Goal: Information Seeking & Learning: Find specific fact

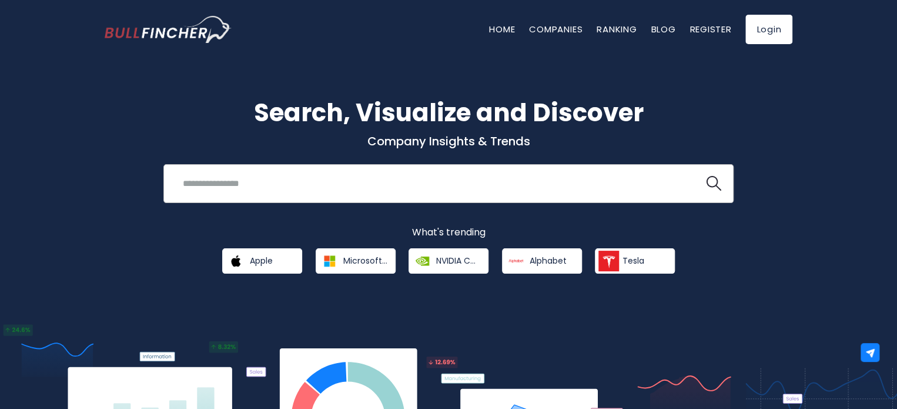
click at [349, 188] on input "search" at bounding box center [434, 183] width 516 height 22
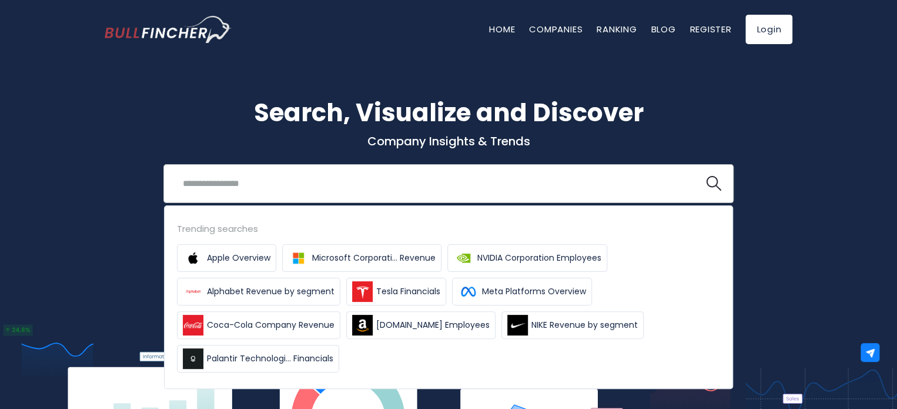
paste input "**********"
click at [706, 176] on button at bounding box center [713, 183] width 15 height 15
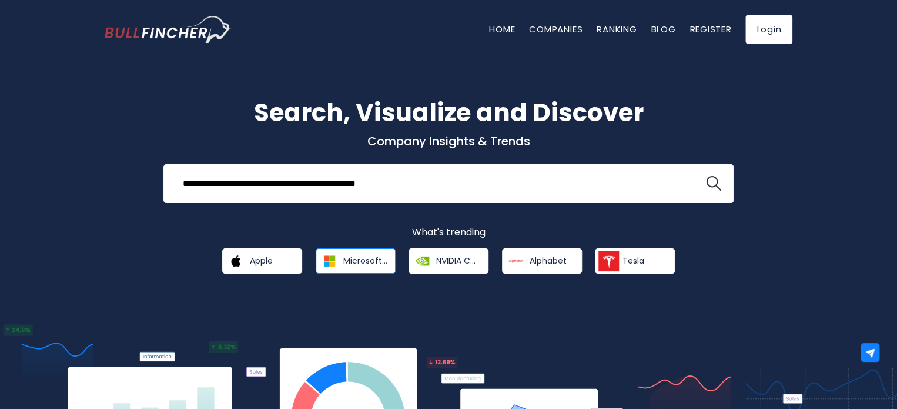
type input "**********"
click at [355, 257] on span "Microsoft Corporation" at bounding box center [365, 260] width 44 height 11
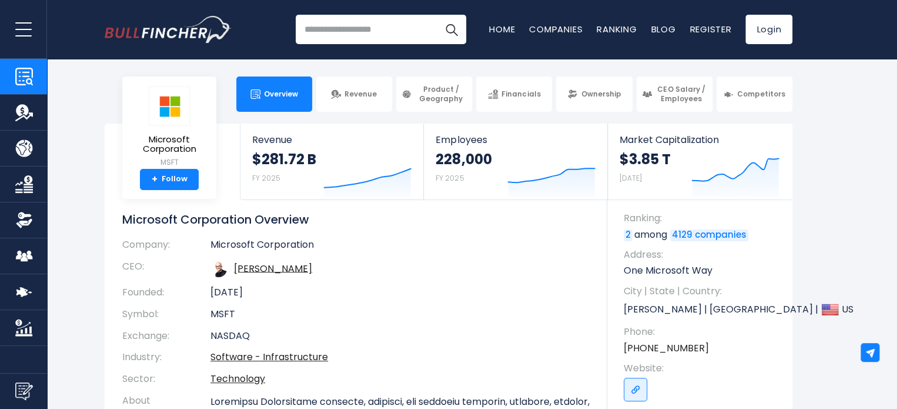
click at [350, 30] on input "search" at bounding box center [381, 29] width 170 height 29
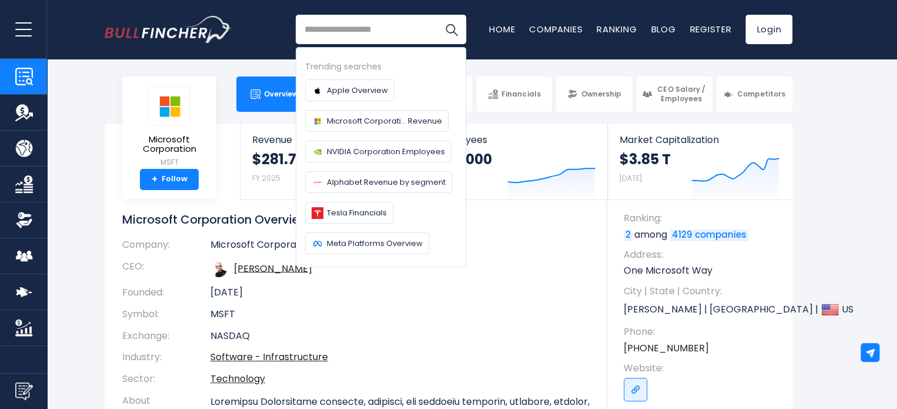
click at [379, 272] on td "Satya Nadella" at bounding box center [399, 269] width 379 height 26
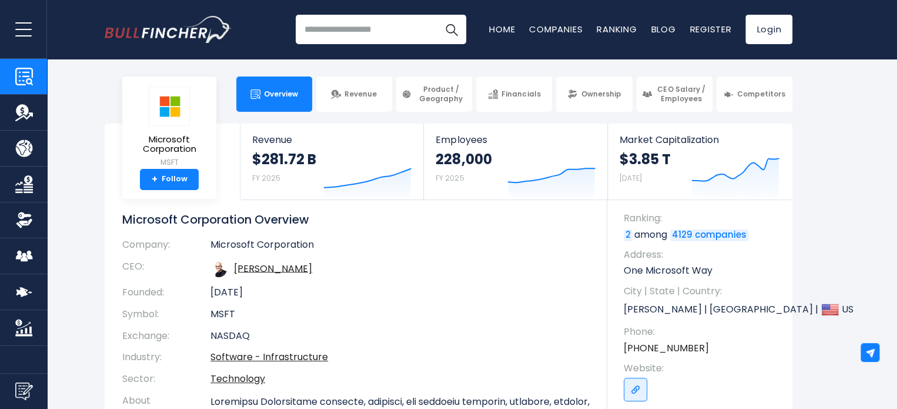
click at [362, 23] on input "search" at bounding box center [381, 29] width 170 height 29
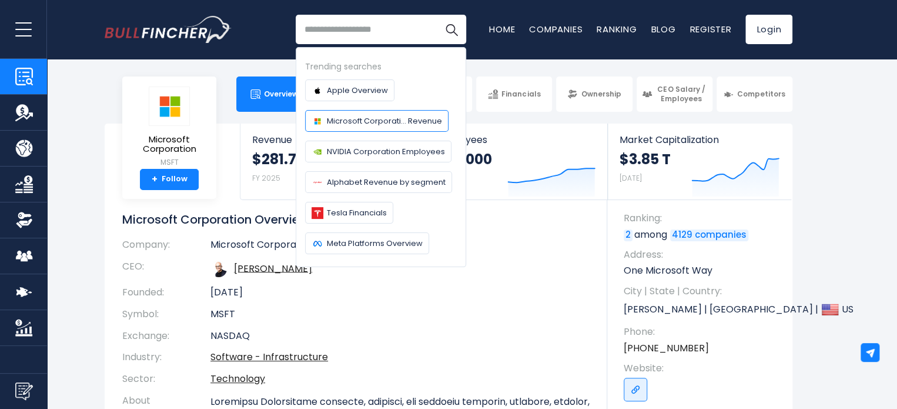
click at [382, 127] on link "Microsoft Corporati... Revenue" at bounding box center [376, 121] width 143 height 22
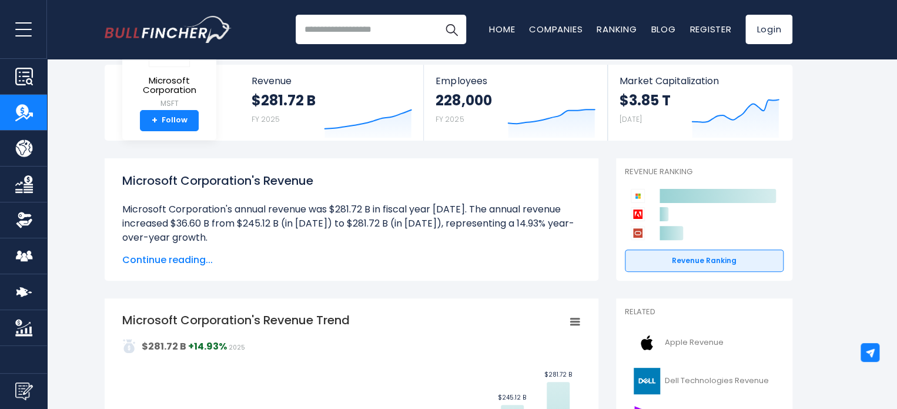
click at [187, 258] on span "Continue reading..." at bounding box center [351, 260] width 459 height 14
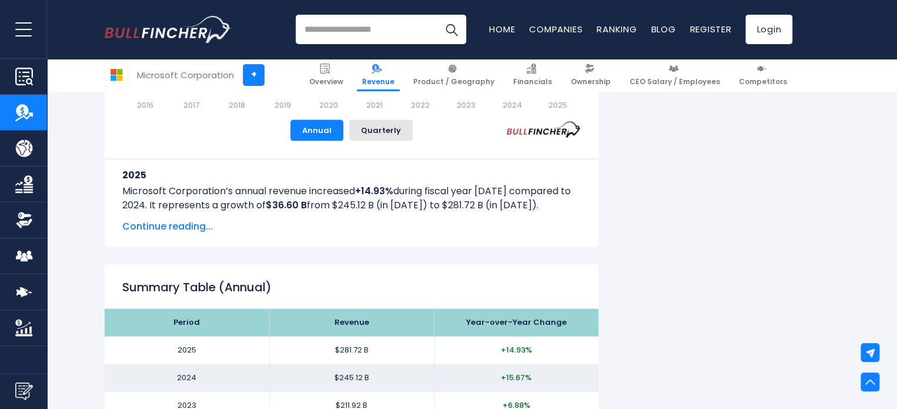
scroll to position [1159, 0]
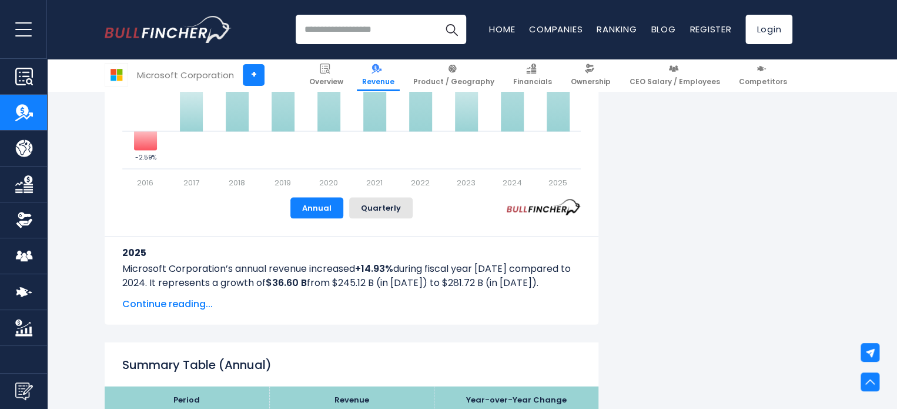
click at [185, 307] on span "Continue reading..." at bounding box center [351, 304] width 459 height 14
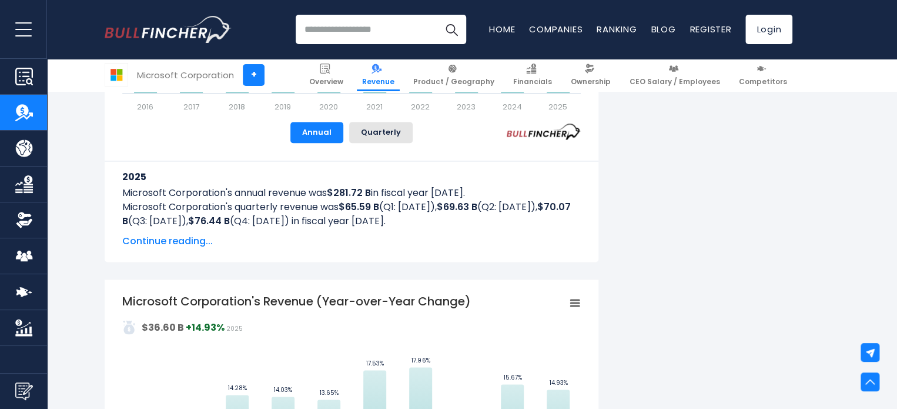
scroll to position [790, 0]
click at [190, 243] on span "Continue reading..." at bounding box center [351, 241] width 459 height 14
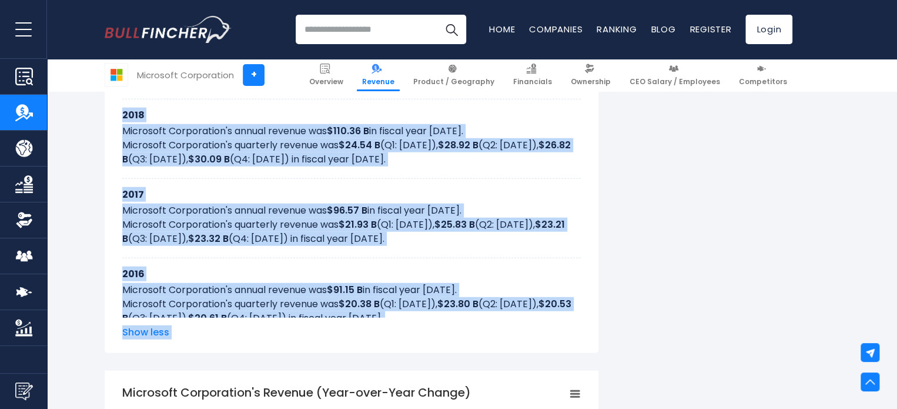
scroll to position [1444, 0]
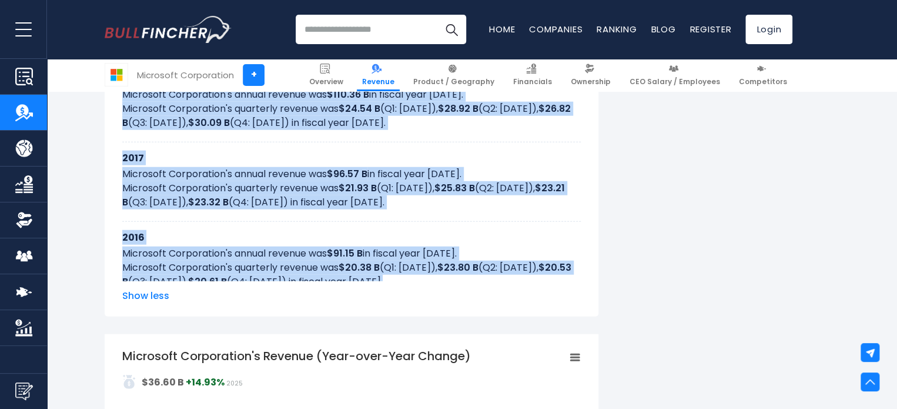
drag, startPoint x: 123, startPoint y: 135, endPoint x: 533, endPoint y: 276, distance: 433.0
copy div "2025 Microsoft Corporation's annual revenue was $281.72 B in fiscal year 2025. …"
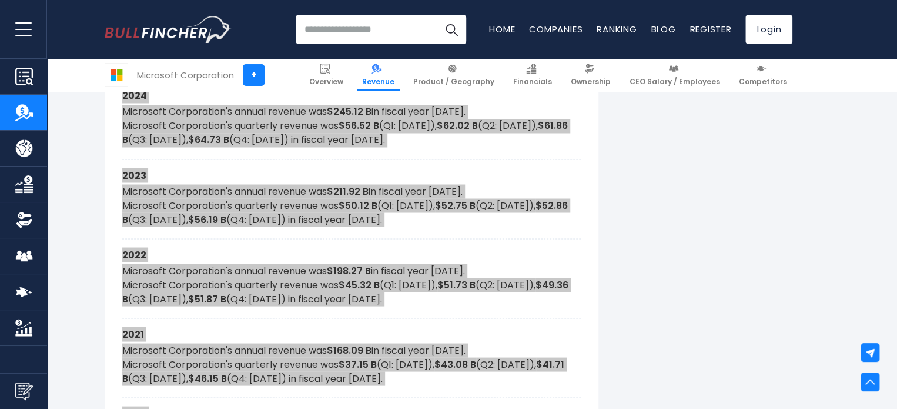
scroll to position [950, 0]
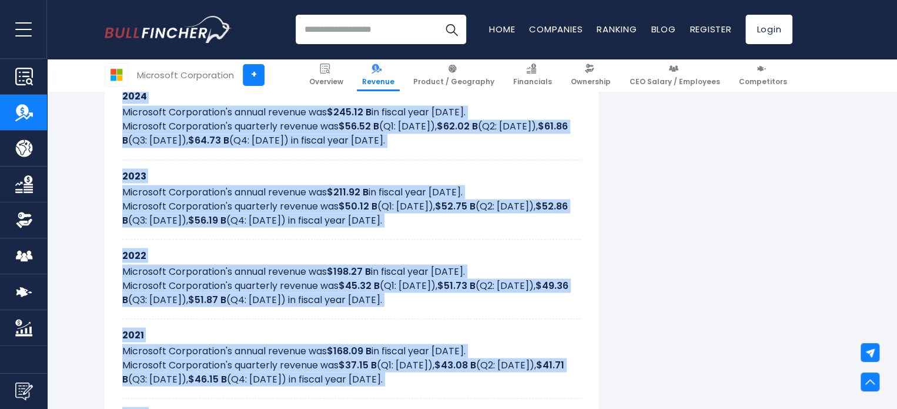
copy div "2025 Microsoft Corporation's annual revenue was $281.72 B in fiscal year 2025. …"
click at [495, 232] on div "2023 Microsoft Corporation's annual revenue was $211.92 B in fiscal year 2023. …" at bounding box center [351, 199] width 459 height 79
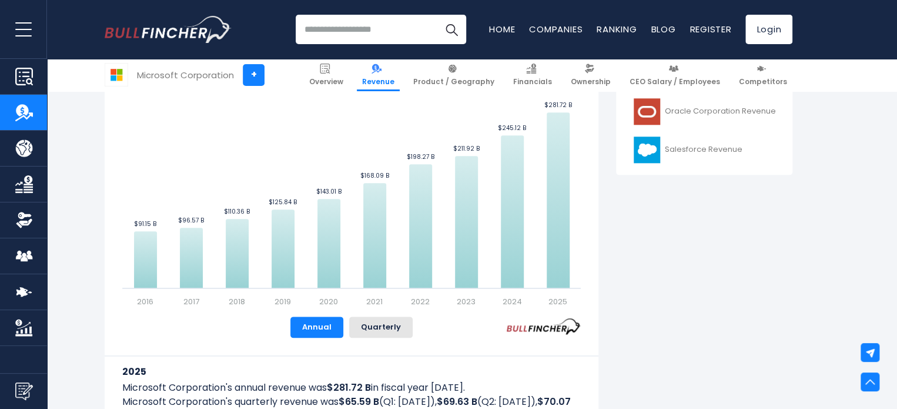
scroll to position [595, 0]
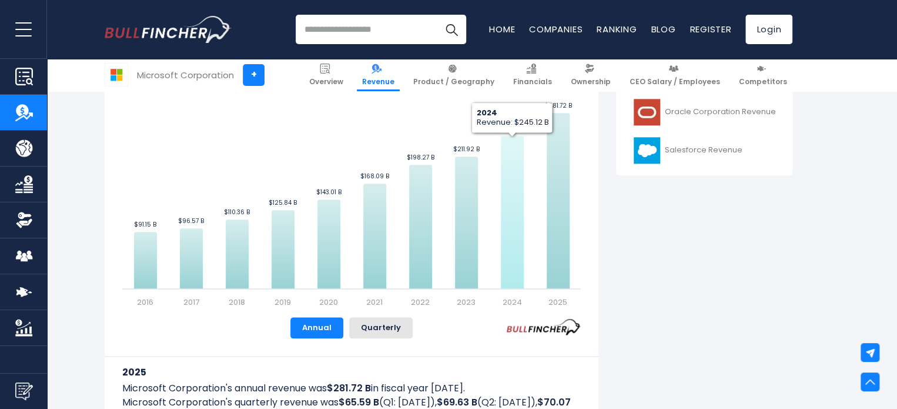
click at [515, 145] on icon "Microsoft Corporation's Revenue Trend" at bounding box center [512, 212] width 23 height 152
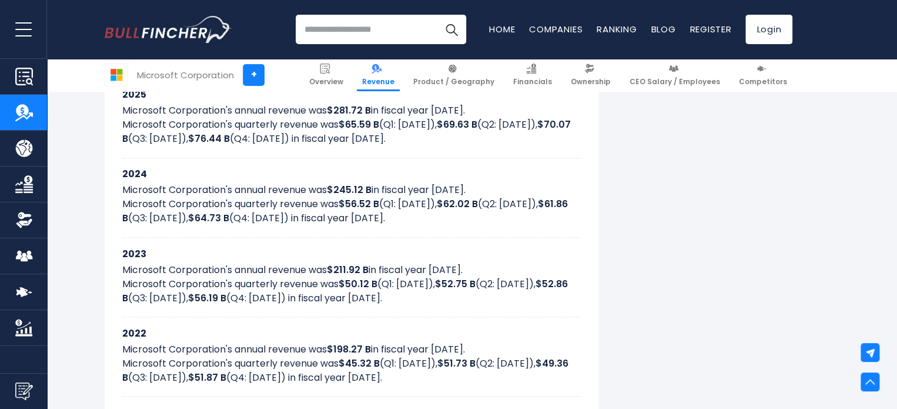
scroll to position [873, 0]
